Goal: Information Seeking & Learning: Learn about a topic

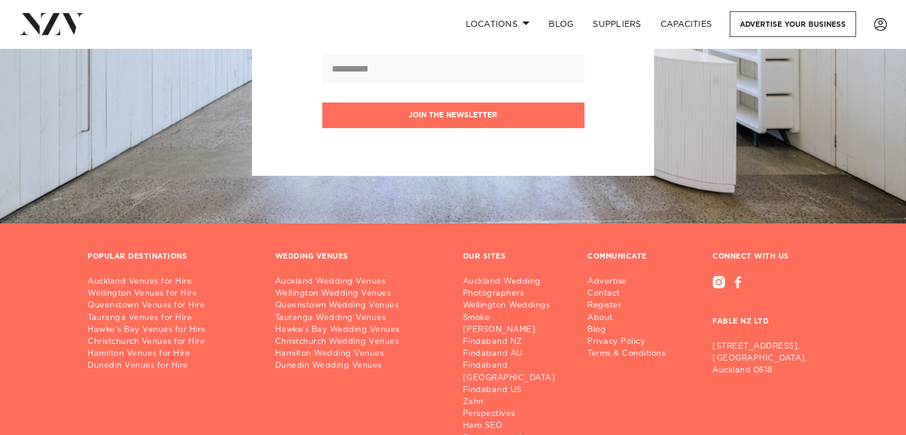
scroll to position [4557, 0]
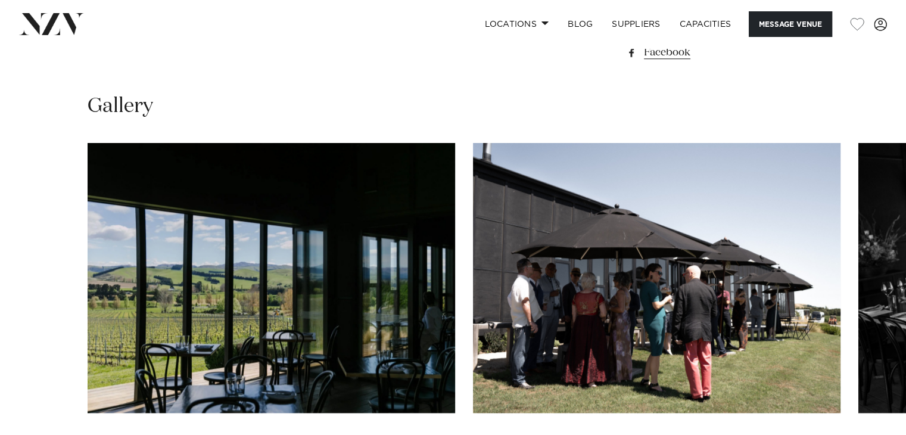
scroll to position [1250, 0]
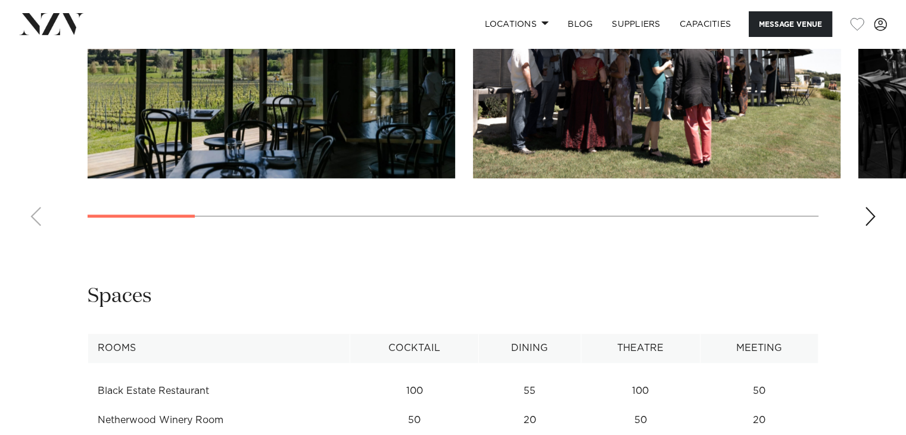
click at [872, 217] on div "Next slide" at bounding box center [870, 216] width 12 height 19
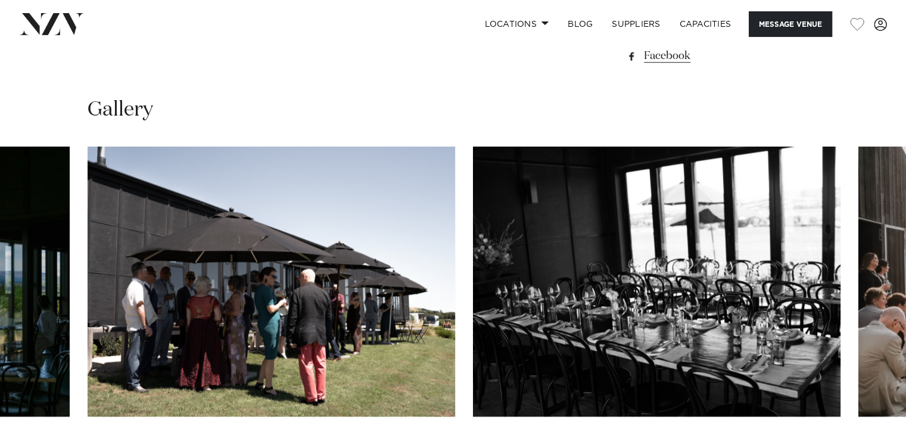
scroll to position [1131, 0]
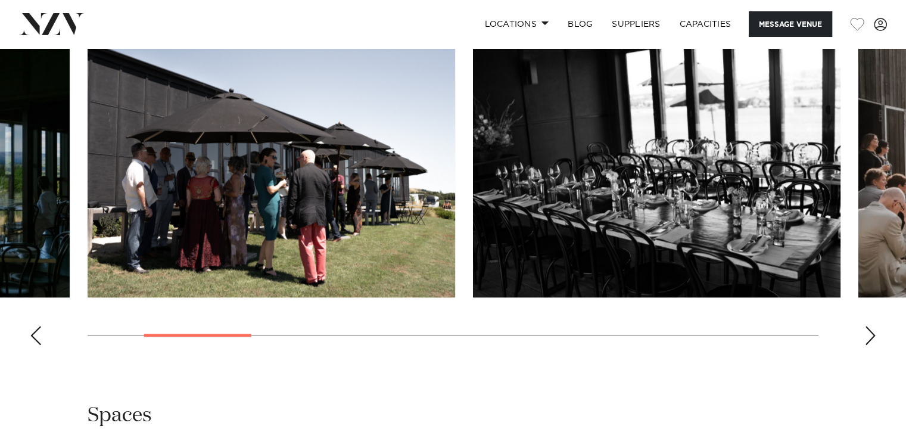
click at [867, 327] on div "Next slide" at bounding box center [870, 335] width 12 height 19
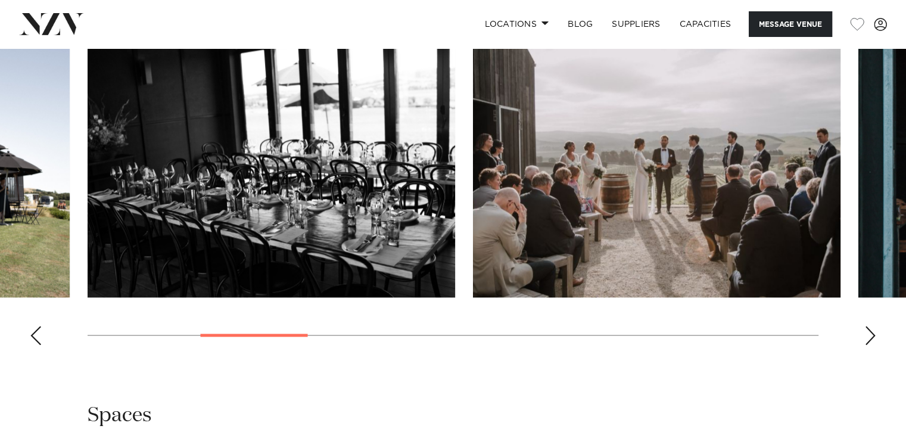
click at [867, 327] on div "Next slide" at bounding box center [870, 335] width 12 height 19
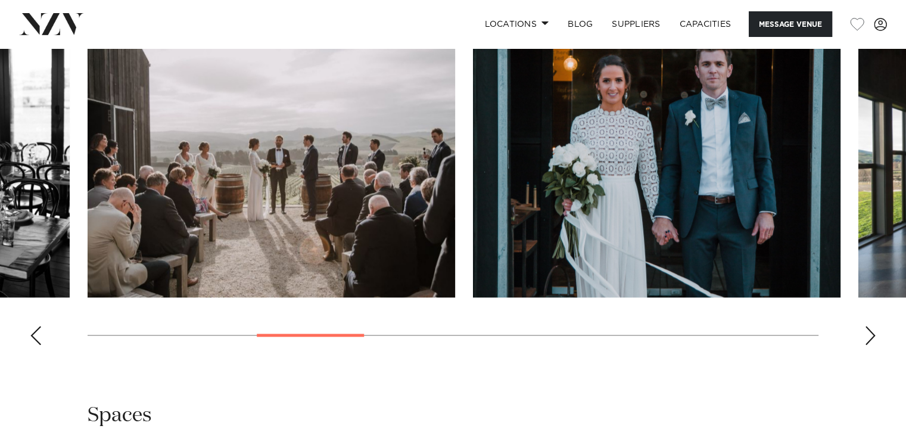
click at [867, 327] on div "Next slide" at bounding box center [870, 335] width 12 height 19
